Goal: Task Accomplishment & Management: Manage account settings

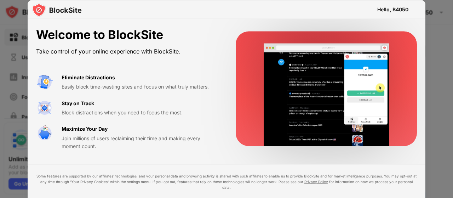
click at [369, 8] on div "Hello, B4050" at bounding box center [227, 9] width 398 height 19
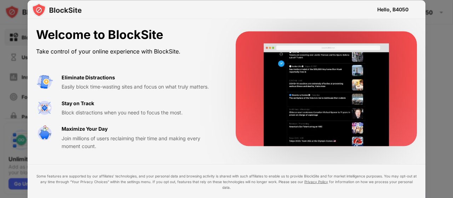
click at [369, 8] on div "Hello, B4050" at bounding box center [227, 9] width 398 height 19
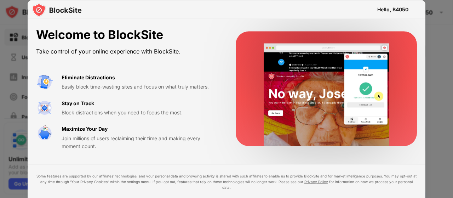
click at [389, 6] on div "Hello, B4050" at bounding box center [392, 9] width 31 height 13
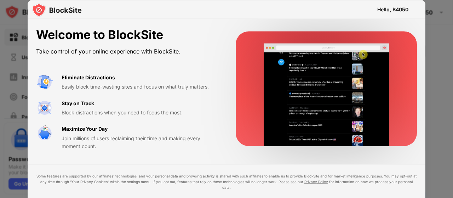
click at [277, 121] on video at bounding box center [326, 94] width 145 height 103
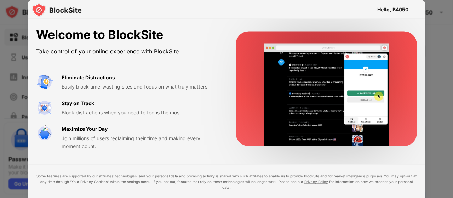
click at [277, 121] on video at bounding box center [326, 94] width 145 height 103
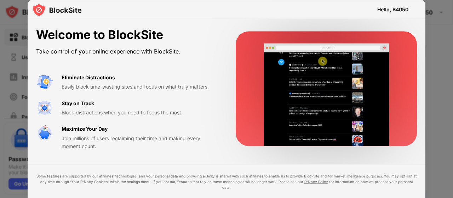
click at [329, 137] on video at bounding box center [326, 94] width 145 height 103
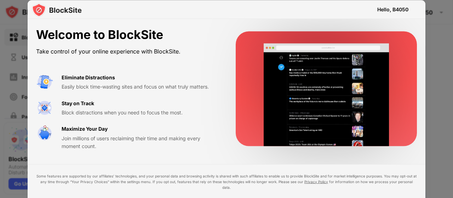
drag, startPoint x: 450, startPoint y: 53, endPoint x: 453, endPoint y: 117, distance: 63.7
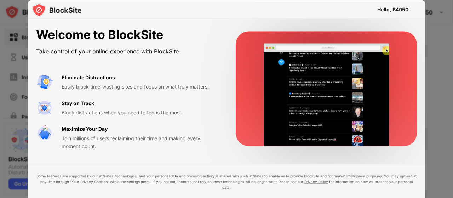
click at [453, 117] on div at bounding box center [226, 99] width 453 height 198
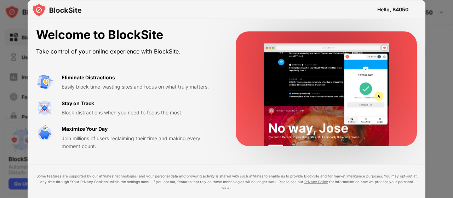
click at [321, 152] on div "Welcome to BlockSite Take control of your online experience with BlockSite. Eli…" at bounding box center [227, 88] width 398 height 139
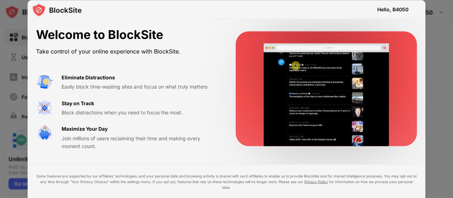
click at [400, 7] on div "Hello, B4050" at bounding box center [392, 9] width 31 height 6
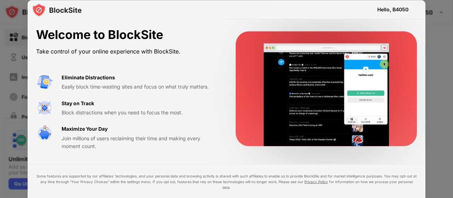
click at [400, 7] on div "Hello, B4050" at bounding box center [392, 9] width 31 height 6
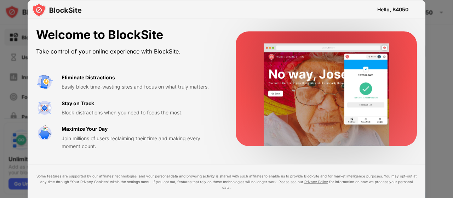
click at [391, 9] on div "Hello, B4050" at bounding box center [392, 9] width 31 height 6
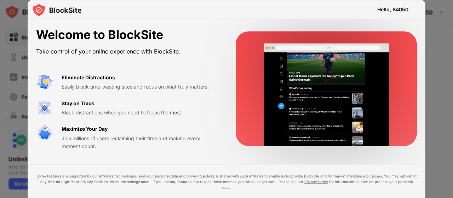
click at [391, 9] on div "Hello, B4050" at bounding box center [392, 9] width 31 height 6
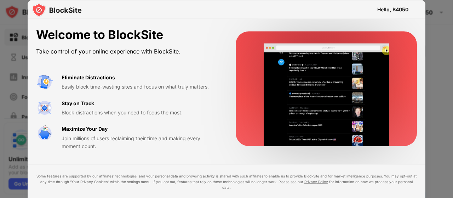
click at [391, 9] on div "Hello, B4050" at bounding box center [392, 9] width 31 height 6
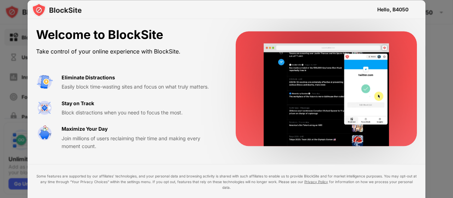
click at [391, 9] on div "Hello, B4050" at bounding box center [392, 9] width 31 height 6
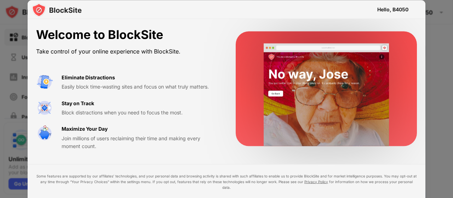
click at [391, 9] on div "Hello, B4050" at bounding box center [392, 9] width 31 height 6
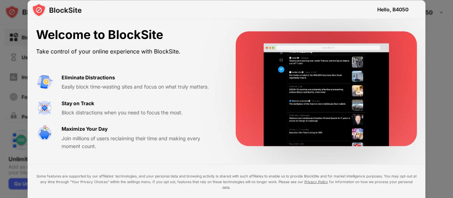
click at [280, 85] on video at bounding box center [326, 94] width 145 height 103
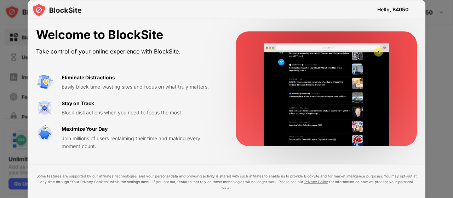
drag, startPoint x: 450, startPoint y: 63, endPoint x: 453, endPoint y: 212, distance: 148.6
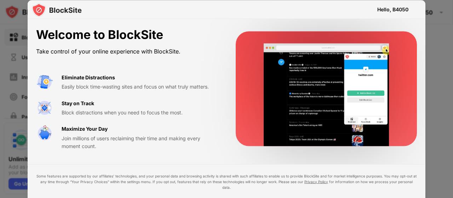
click at [453, 197] on html "Block Sites Usage Limit Insights Focus Mode Password Protection Custom Block Pa…" at bounding box center [226, 99] width 453 height 198
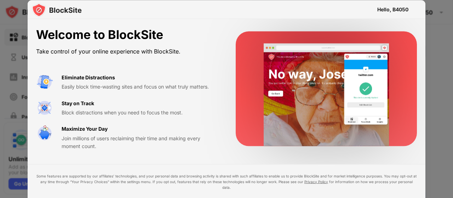
click at [397, 8] on div "Hello, B4050" at bounding box center [392, 9] width 31 height 6
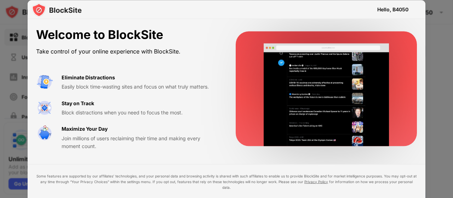
click at [397, 8] on div "Hello, B4050" at bounding box center [392, 9] width 31 height 6
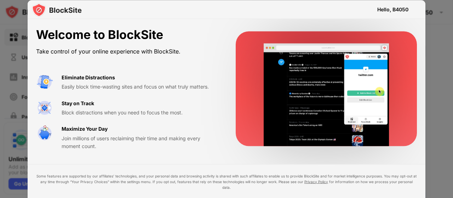
click at [397, 8] on div "Hello, B4050" at bounding box center [392, 9] width 31 height 6
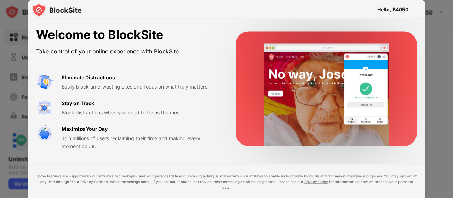
click at [297, 94] on video at bounding box center [326, 94] width 145 height 103
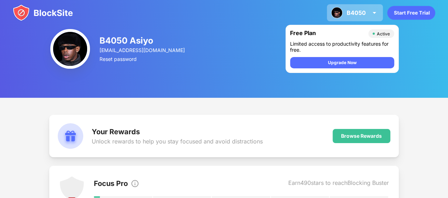
click at [373, 11] on img at bounding box center [374, 12] width 8 height 8
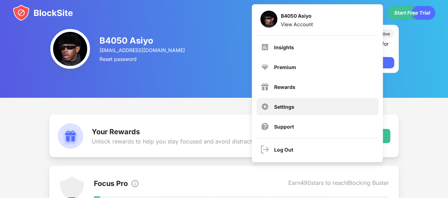
click at [326, 104] on div "Settings" at bounding box center [317, 106] width 122 height 17
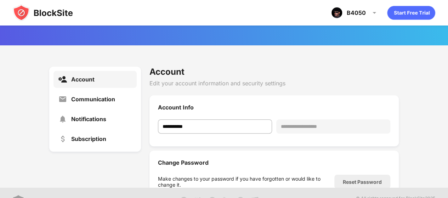
scroll to position [41, 0]
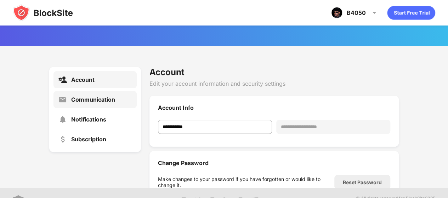
click at [112, 103] on div "Communication" at bounding box center [94, 99] width 83 height 17
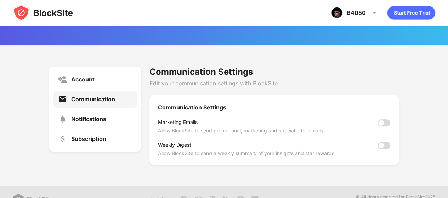
scroll to position [40, 0]
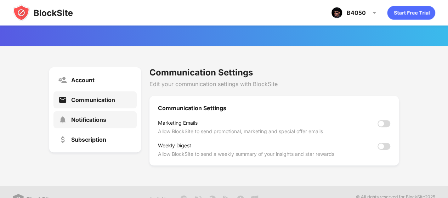
click at [114, 123] on div "Notifications" at bounding box center [94, 119] width 83 height 17
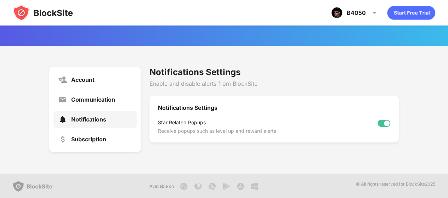
scroll to position [27, 0]
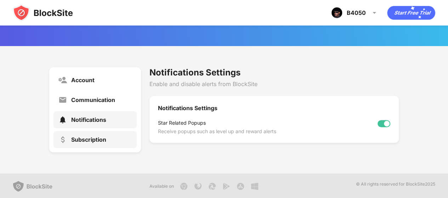
click at [109, 139] on div "Subscription" at bounding box center [94, 139] width 83 height 17
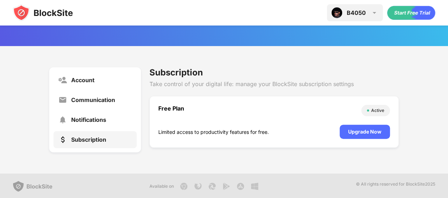
click at [359, 7] on div "B4050 B4050 Asiyo View Account Insights Premium Rewards Settings Support Log Out" at bounding box center [355, 12] width 56 height 17
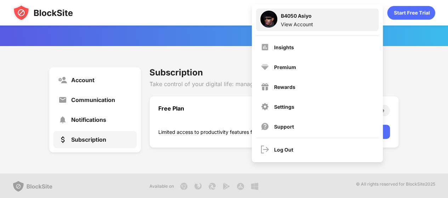
click at [327, 22] on div "B4050 Asiyo View Account" at bounding box center [317, 19] width 122 height 23
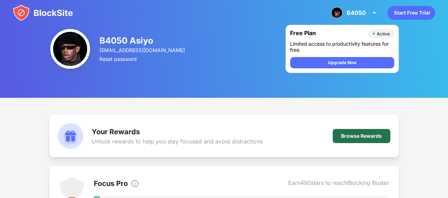
click at [344, 136] on div "Browse Rewards" at bounding box center [361, 136] width 41 height 6
